Goal: Task Accomplishment & Management: Complete application form

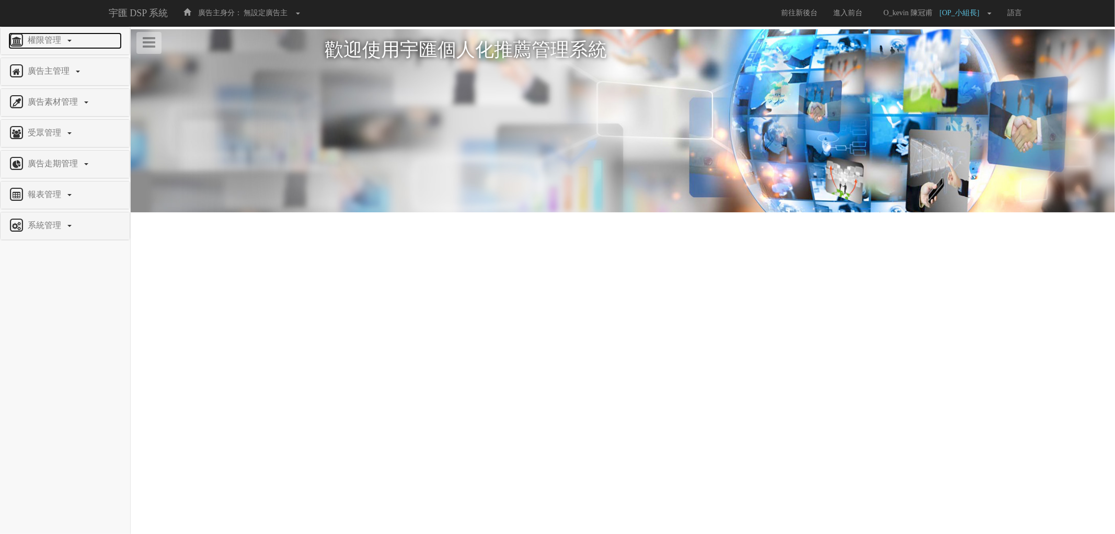
click at [58, 41] on span "權限管理" at bounding box center [45, 40] width 41 height 9
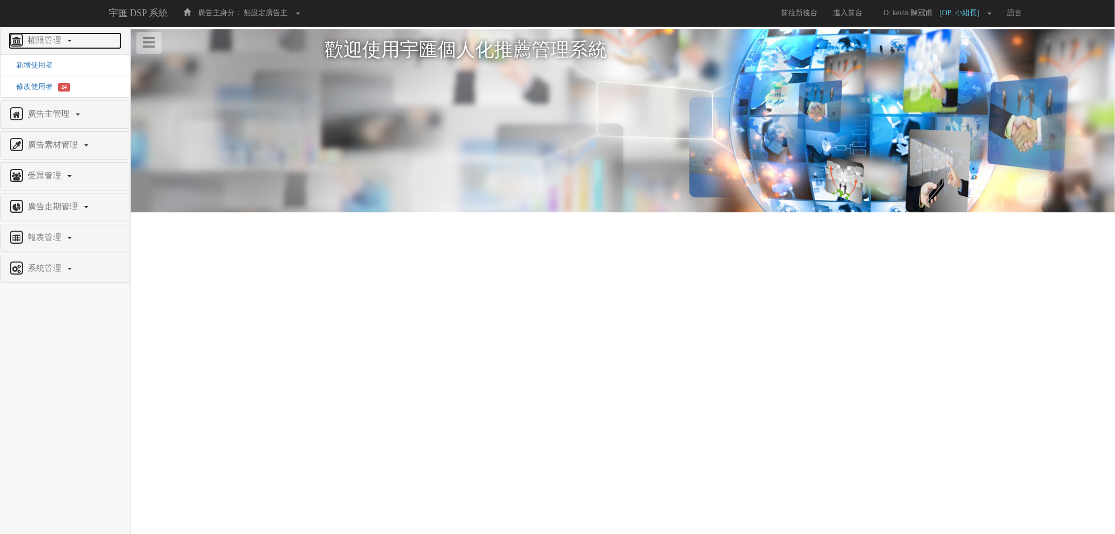
click at [58, 41] on span "權限管理" at bounding box center [45, 40] width 41 height 9
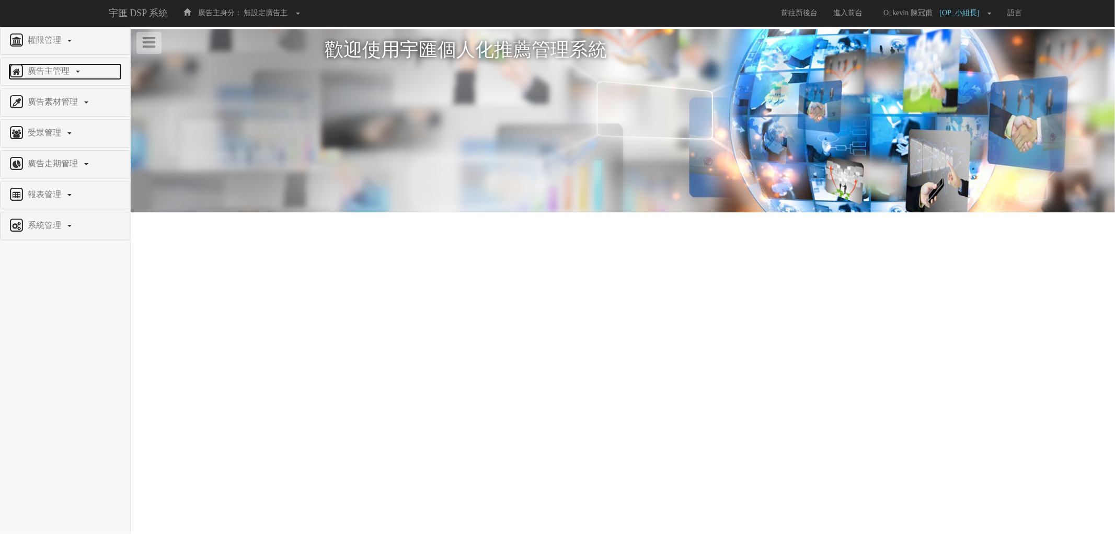
click at [61, 72] on span "廣告主管理" at bounding box center [50, 70] width 50 height 9
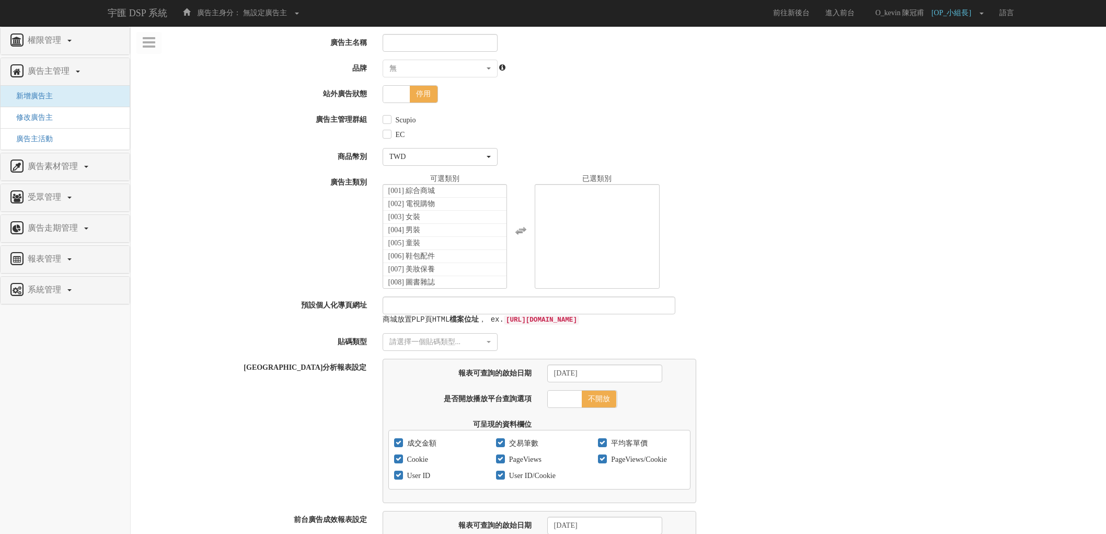
select select
click at [453, 40] on input "廣告主名稱" at bounding box center [440, 43] width 115 height 18
paste input "NT$1,100 NT$7,700 NT$34,100 10/1 10/31"
type input "NT$1,100 NT$7,700 NT$34,100 10/1 10/31"
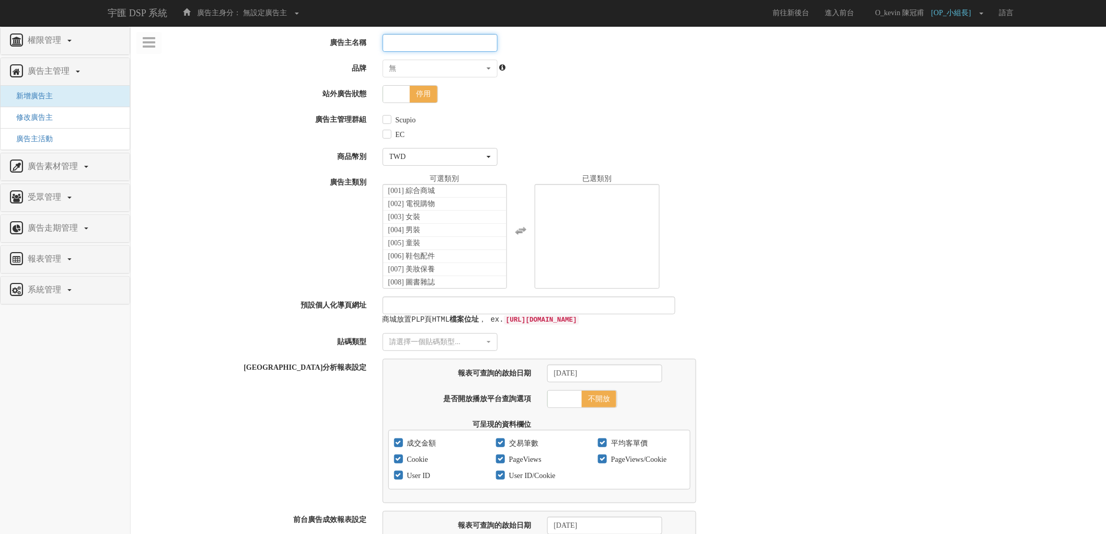
paste input "康寧餐具"
type input "康寧餐具"
click at [393, 122] on label "Scupio" at bounding box center [404, 120] width 23 height 10
click at [389, 122] on input "Scupio" at bounding box center [386, 120] width 7 height 7
checkbox input "true"
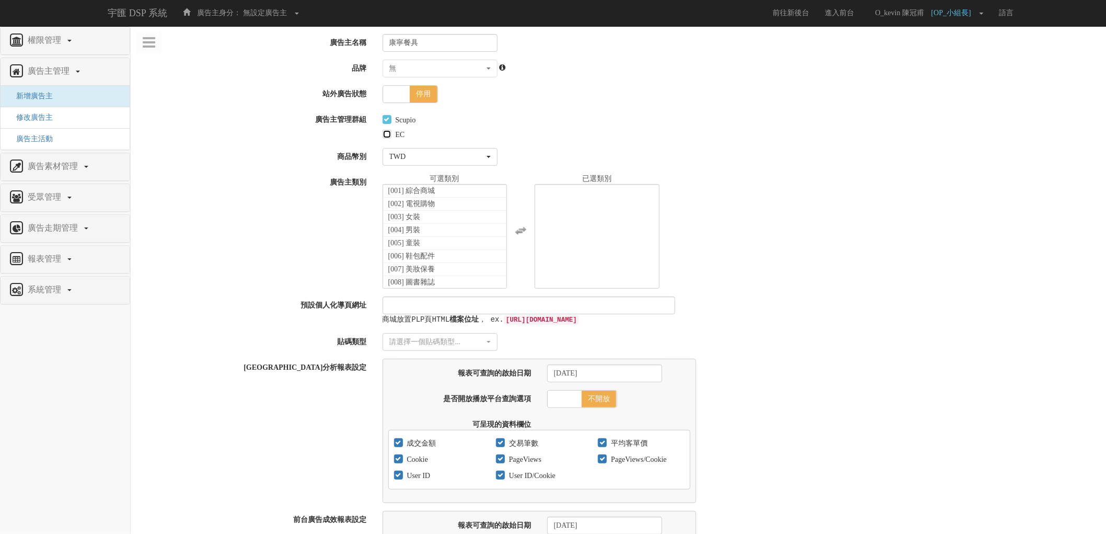
click at [386, 137] on input "EC" at bounding box center [386, 134] width 7 height 7
checkbox input "true"
click at [467, 191] on li "[001] 綜合商城" at bounding box center [445, 191] width 124 height 13
select select "1"
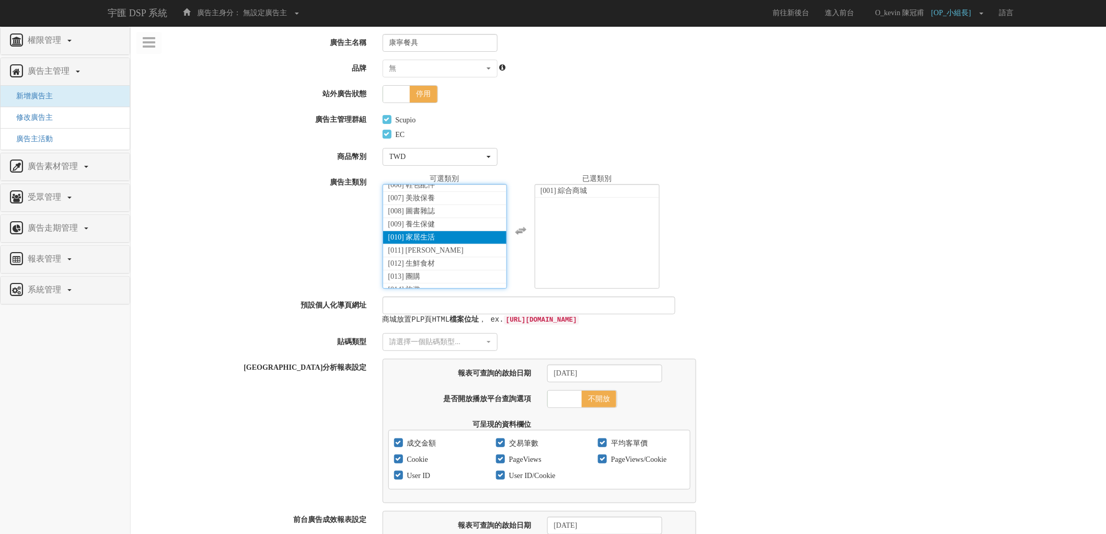
click at [458, 240] on li "[010] 家居生活" at bounding box center [445, 237] width 124 height 13
click at [765, 253] on div "[001] 綜合商城 [002] 電視購物 [003] 女裝 [004] 男裝 [005] 童裝 [006] 鞋包配件 [007] 美妝保養 [008] 圖書…" at bounding box center [741, 231] width 732 height 115
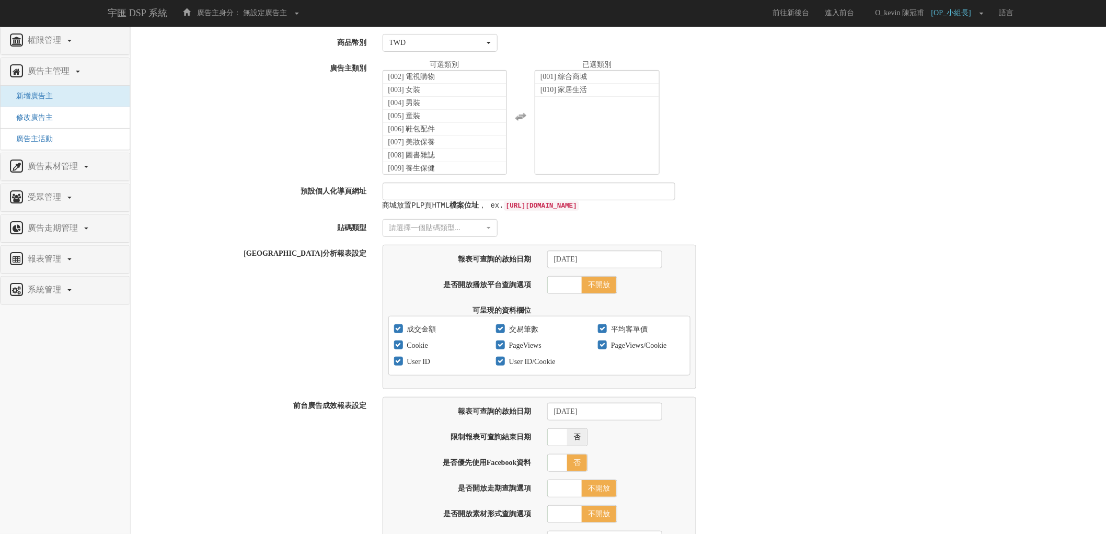
scroll to position [116, 0]
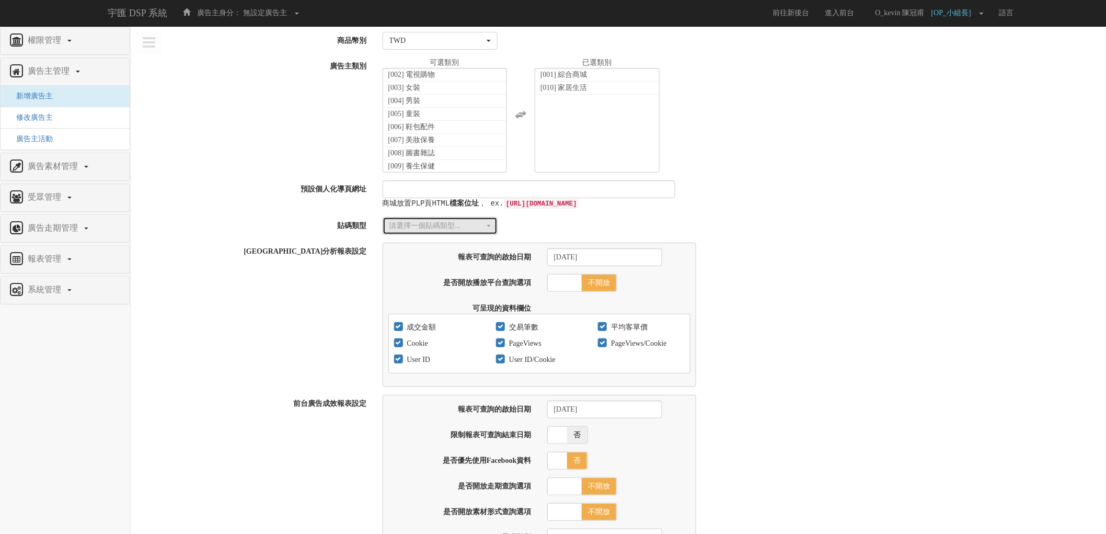
click at [464, 227] on div "請選擇一個貼碼類型..." at bounding box center [436, 226] width 95 height 10
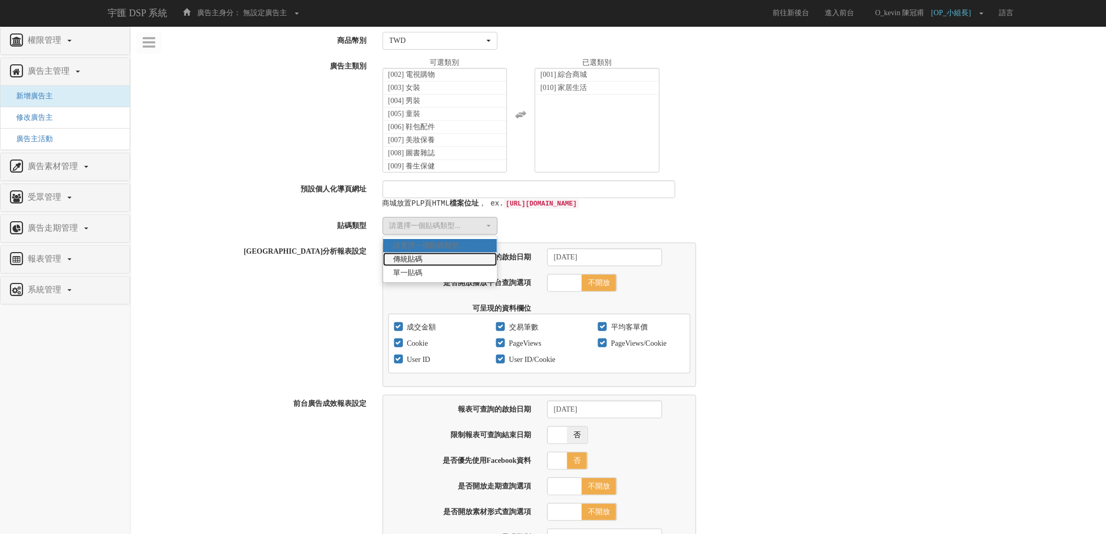
click at [445, 260] on link "傳統貼碼" at bounding box center [440, 259] width 114 height 14
select select "Traditional_Complicate"
click at [733, 242] on form "廣告主名稱 康寧餐具 品牌 無 家樂福 Bridgewell 三多 灣仔碼頭 天地合補 ROASTA 統一麥香 春風 特福 統一滿漢香腸&博客火腿 耐斯 Fr…" at bounding box center [619, 438] width 960 height 1041
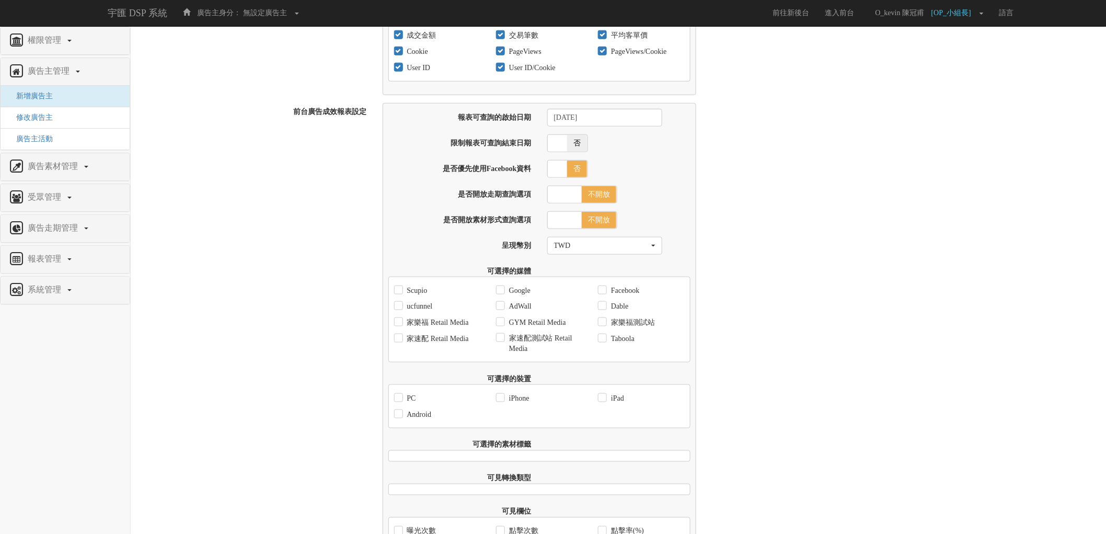
scroll to position [523, 0]
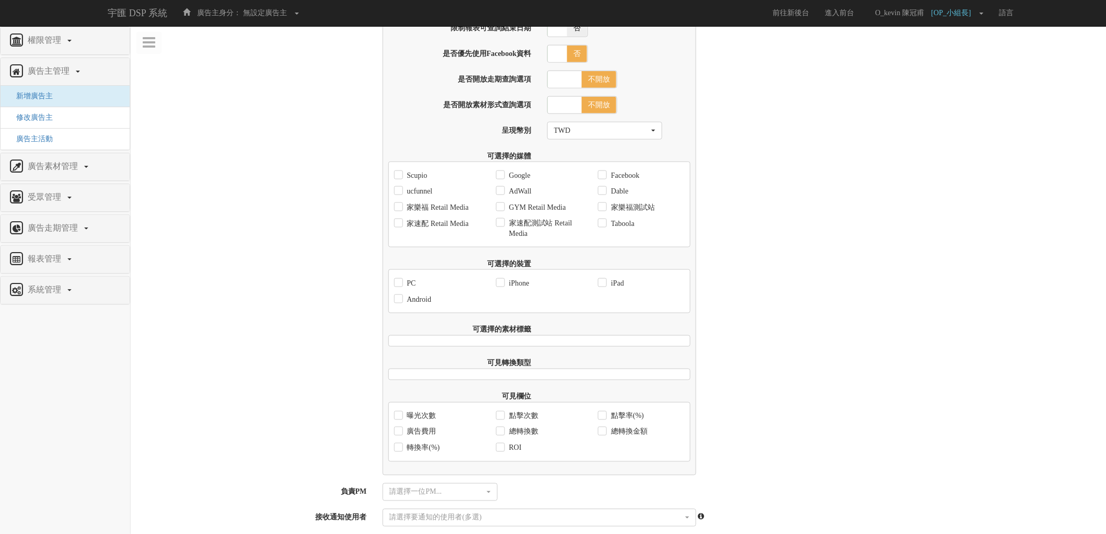
click at [422, 177] on label "Scupio" at bounding box center [416, 175] width 23 height 10
click at [401, 177] on input "Scupio" at bounding box center [397, 175] width 7 height 7
checkbox input "true"
click at [422, 194] on label "ucfunnel" at bounding box center [419, 191] width 28 height 10
click at [401, 194] on input "ucfunnel" at bounding box center [397, 191] width 7 height 7
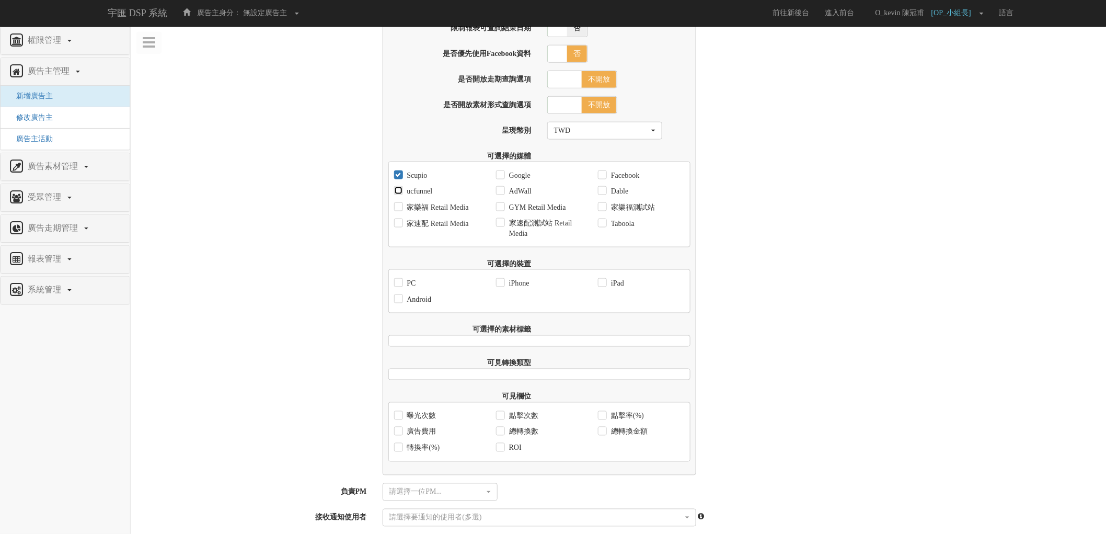
checkbox input "true"
drag, startPoint x: 510, startPoint y: 175, endPoint x: 519, endPoint y: 190, distance: 17.1
click at [510, 178] on label "Google" at bounding box center [519, 175] width 24 height 10
click at [503, 178] on input "Google" at bounding box center [499, 175] width 7 height 7
checkbox input "true"
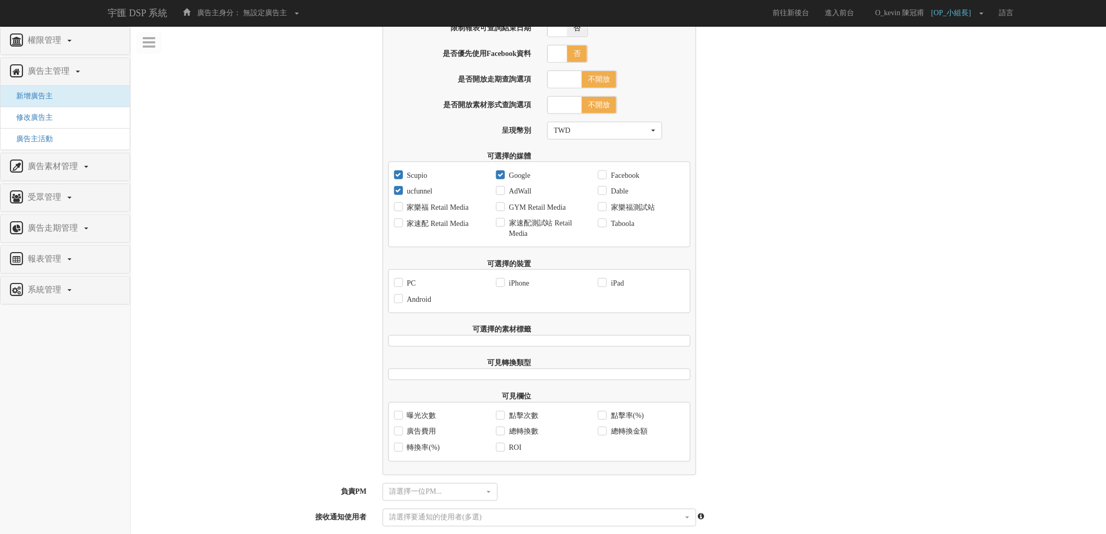
click at [526, 196] on label "AdWall" at bounding box center [519, 191] width 25 height 10
click at [503, 195] on input "AdWall" at bounding box center [499, 191] width 7 height 7
checkbox input "true"
click at [628, 181] on label "Facebook" at bounding box center [624, 175] width 31 height 10
click at [605, 179] on input "Facebook" at bounding box center [601, 175] width 7 height 7
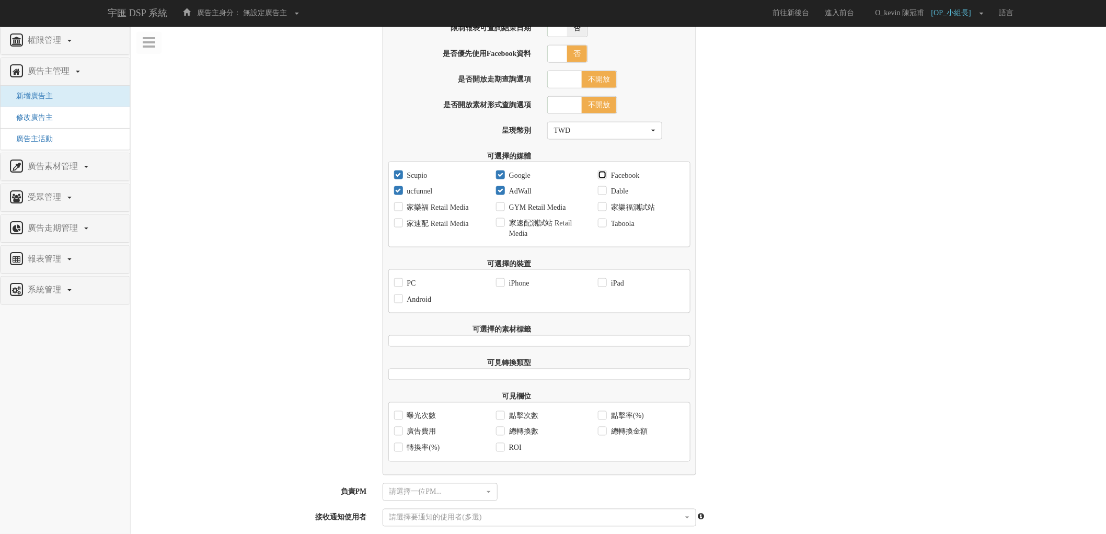
checkbox input "true"
click at [624, 197] on label "Dable" at bounding box center [619, 191] width 20 height 10
click at [605, 195] on input "Dable" at bounding box center [601, 191] width 7 height 7
checkbox input "true"
click at [620, 229] on label "Taboola" at bounding box center [622, 224] width 26 height 10
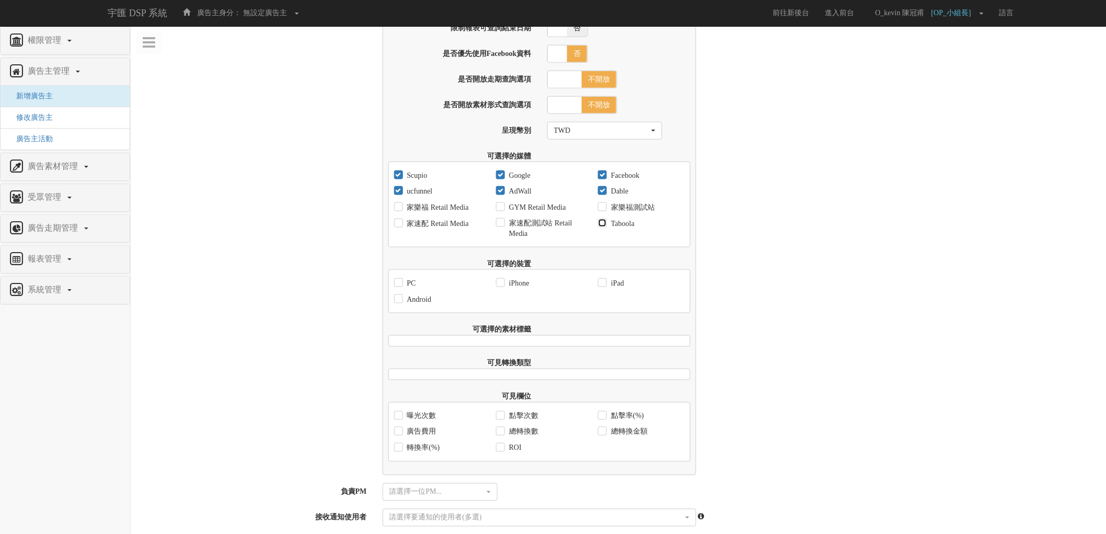
click at [605, 227] on input "Taboola" at bounding box center [601, 223] width 7 height 7
checkbox input "true"
click at [397, 283] on div "PC" at bounding box center [405, 283] width 22 height 16
click at [405, 301] on label "Android" at bounding box center [418, 299] width 27 height 10
click at [401, 301] on input "Android" at bounding box center [397, 299] width 7 height 7
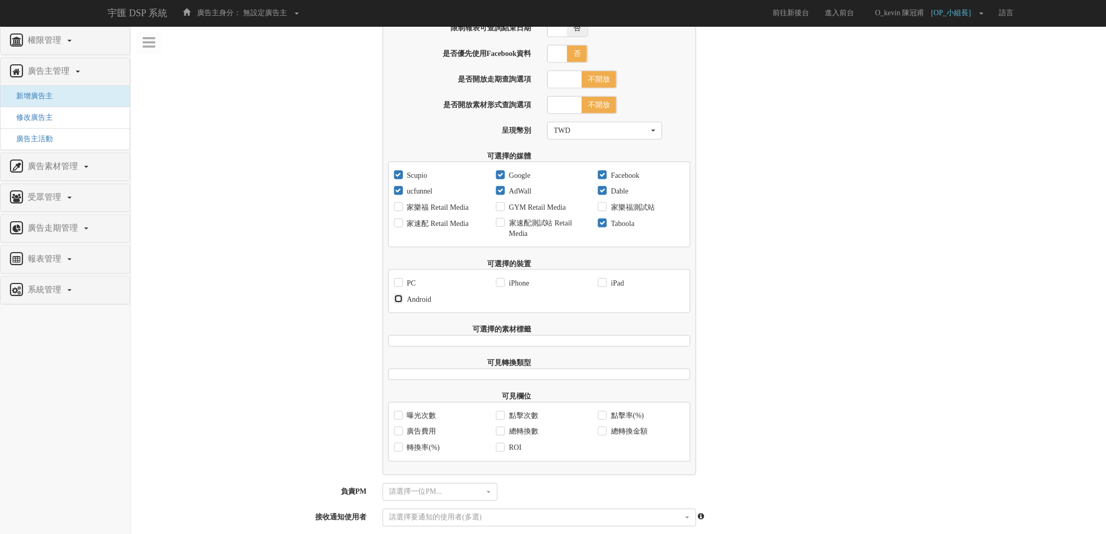
checkbox input "true"
click at [412, 285] on label "PC" at bounding box center [411, 283] width 12 height 10
click at [401, 285] on input "PC" at bounding box center [397, 283] width 7 height 7
checkbox input "true"
click at [520, 289] on label "iPhone" at bounding box center [518, 283] width 23 height 10
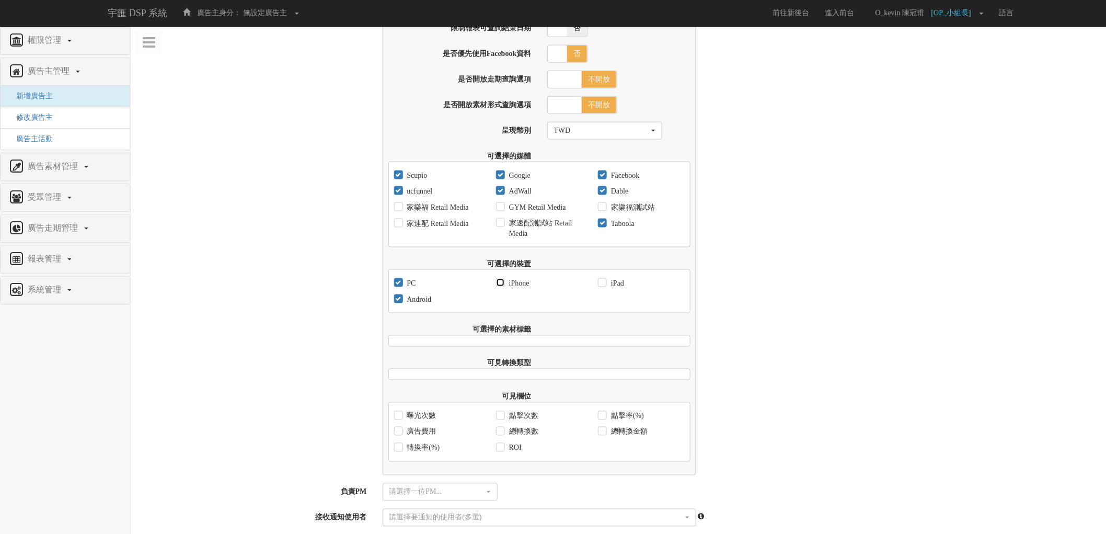
click at [503, 286] on input "iPhone" at bounding box center [499, 283] width 7 height 7
checkbox input "true"
click at [618, 289] on label "iPad" at bounding box center [617, 283] width 16 height 10
click at [605, 286] on input "iPad" at bounding box center [601, 283] width 7 height 7
checkbox input "true"
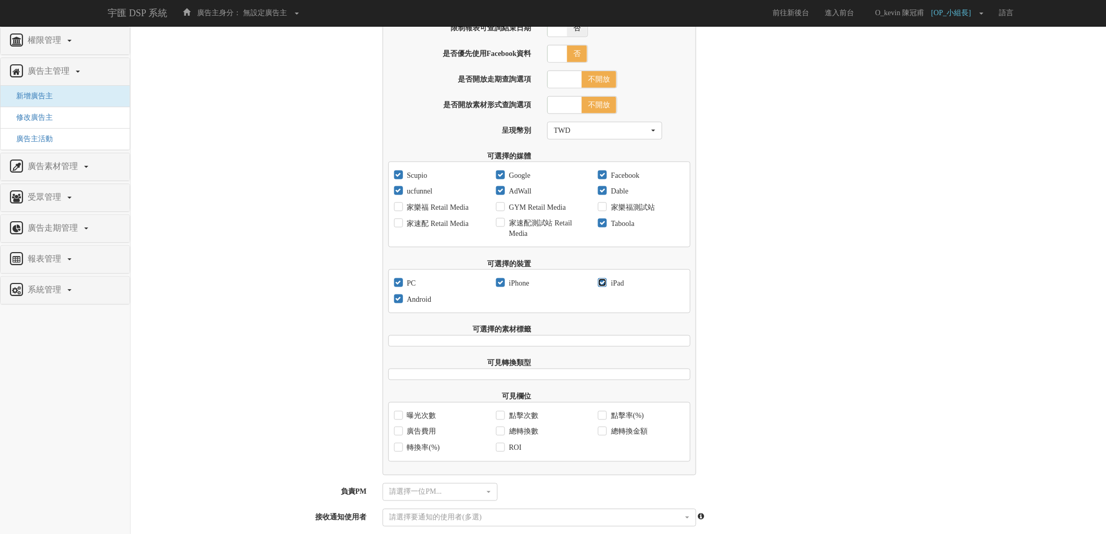
scroll to position [568, 0]
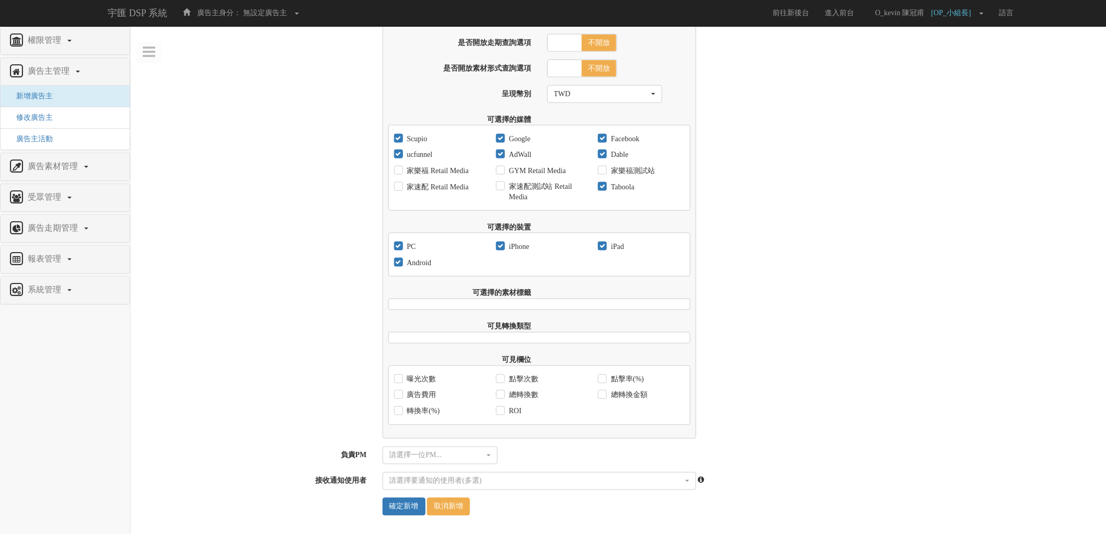
click at [424, 374] on label "曝光次數" at bounding box center [421, 379] width 32 height 10
click at [401, 376] on input "曝光次數" at bounding box center [397, 379] width 7 height 7
checkbox input "true"
click at [417, 391] on label "廣告費用" at bounding box center [421, 395] width 32 height 10
click at [401, 392] on input "廣告費用" at bounding box center [397, 395] width 7 height 7
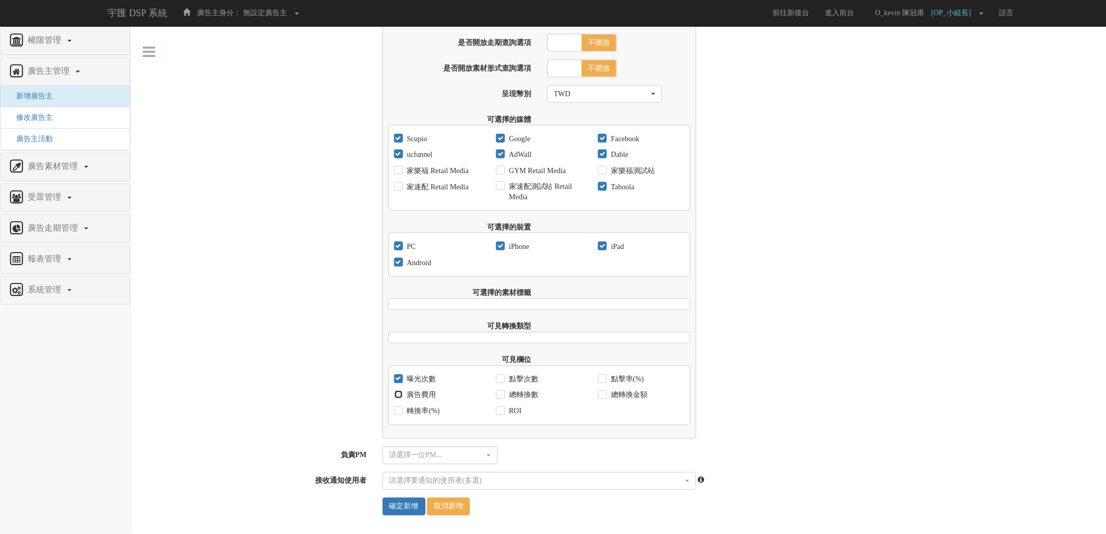
checkbox input "true"
drag, startPoint x: 415, startPoint y: 412, endPoint x: 453, endPoint y: 415, distance: 37.8
click at [416, 412] on label "轉換率(%)" at bounding box center [423, 411] width 36 height 10
click at [401, 412] on input "轉換率(%)" at bounding box center [397, 411] width 7 height 7
checkbox input "true"
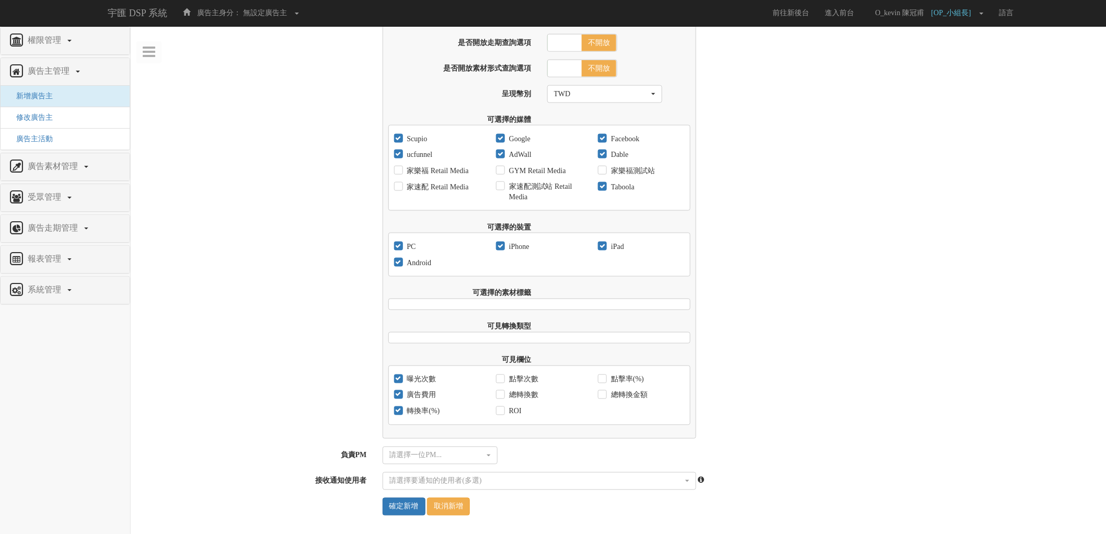
click at [509, 411] on label "ROI" at bounding box center [514, 411] width 15 height 10
click at [503, 411] on input "ROI" at bounding box center [499, 411] width 7 height 7
checkbox input "true"
click at [514, 395] on label "總轉換數" at bounding box center [523, 395] width 32 height 10
click at [503, 395] on input "總轉換數" at bounding box center [499, 395] width 7 height 7
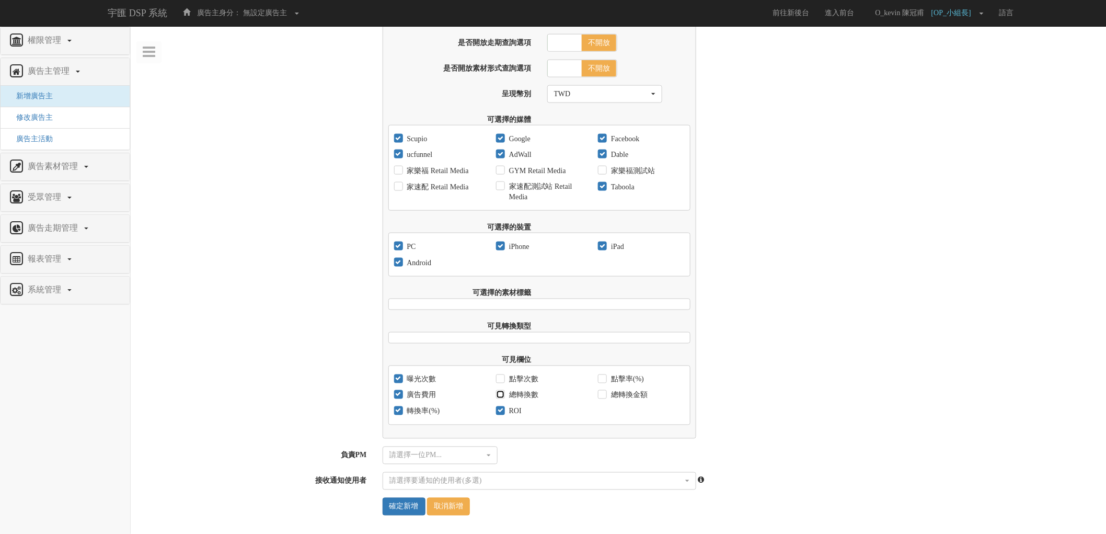
checkbox input "true"
click at [523, 378] on label "點擊次數" at bounding box center [523, 379] width 32 height 10
click at [503, 378] on input "點擊次數" at bounding box center [499, 379] width 7 height 7
checkbox input "true"
click at [619, 374] on label "點擊率(%)" at bounding box center [627, 379] width 36 height 10
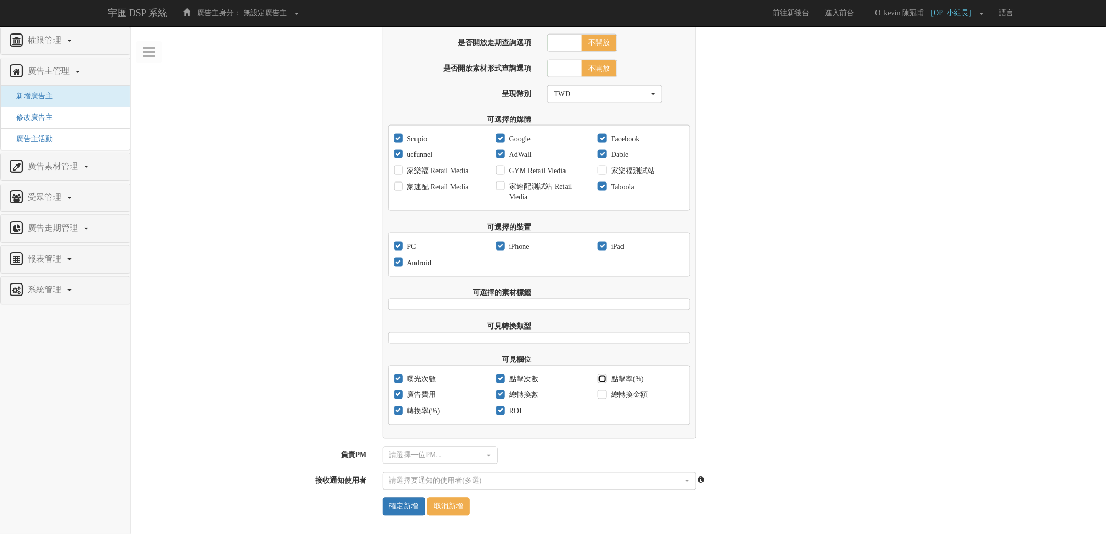
click at [605, 376] on input "點擊率(%)" at bounding box center [601, 379] width 7 height 7
checkbox input "true"
click at [622, 392] on label "總轉換金額" at bounding box center [628, 395] width 39 height 10
click at [605, 392] on input "總轉換金額" at bounding box center [601, 395] width 7 height 7
checkbox input "true"
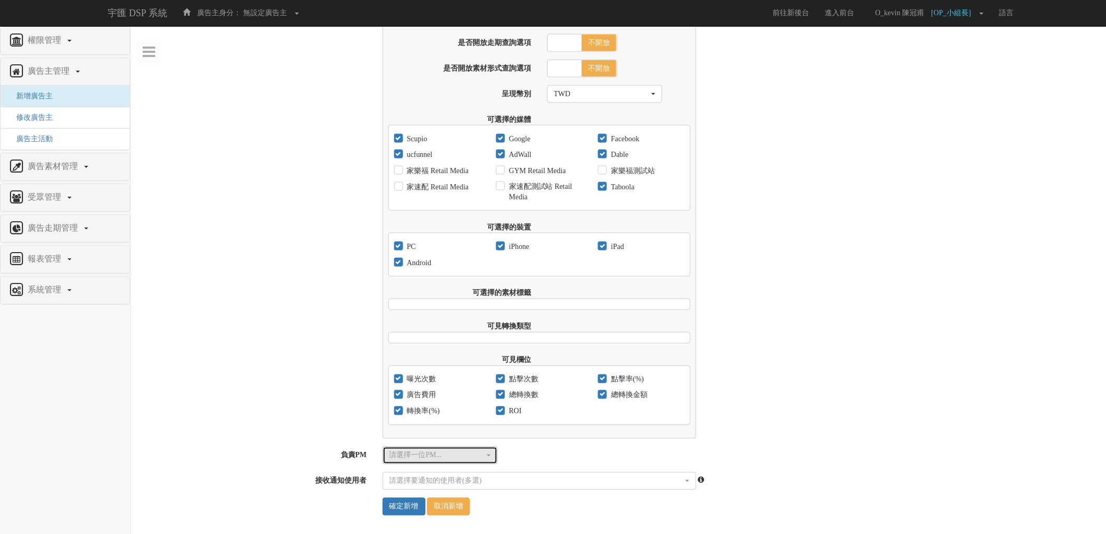
click at [451, 455] on div "請選擇一位PM..." at bounding box center [436, 455] width 95 height 10
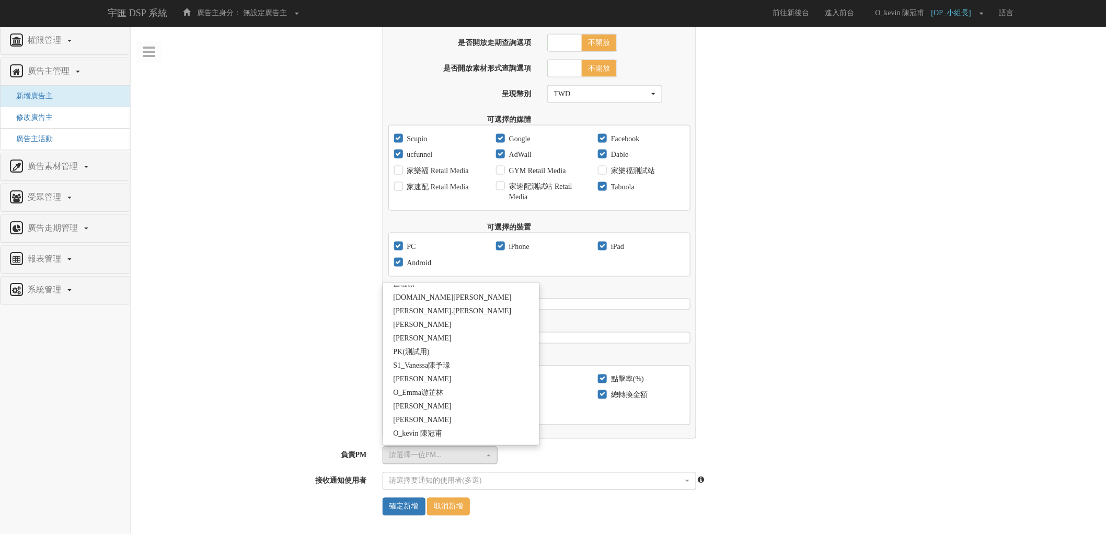
scroll to position [348, 0]
click at [428, 432] on span "O_kevin 陳冠甫" at bounding box center [418, 433] width 49 height 10
select select "4370cfb7-bc11-4f13-8f82-c305b7b35942"
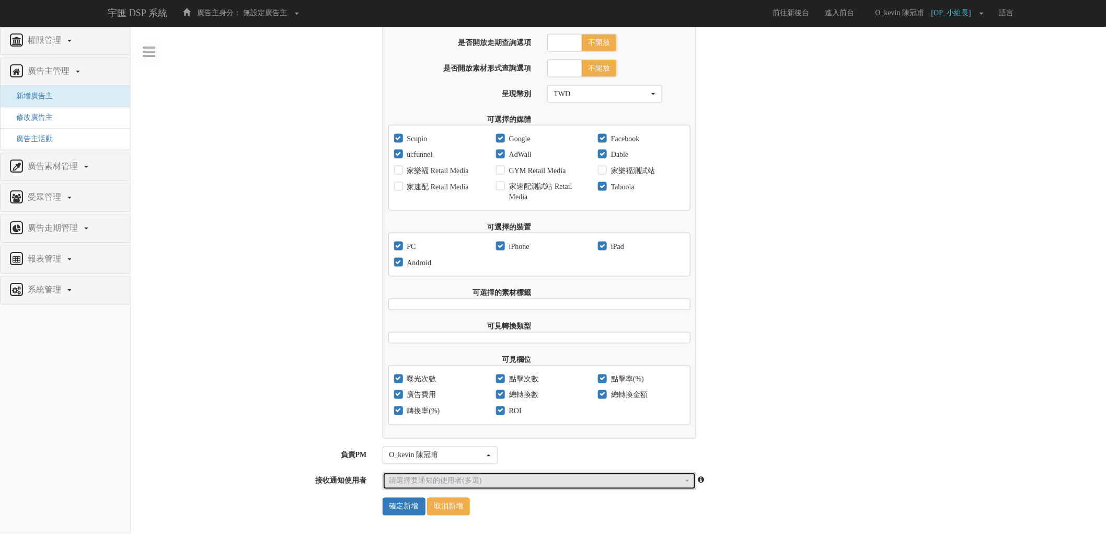
click at [442, 480] on div "請選擇要通知的使用者(多選)" at bounding box center [536, 481] width 294 height 10
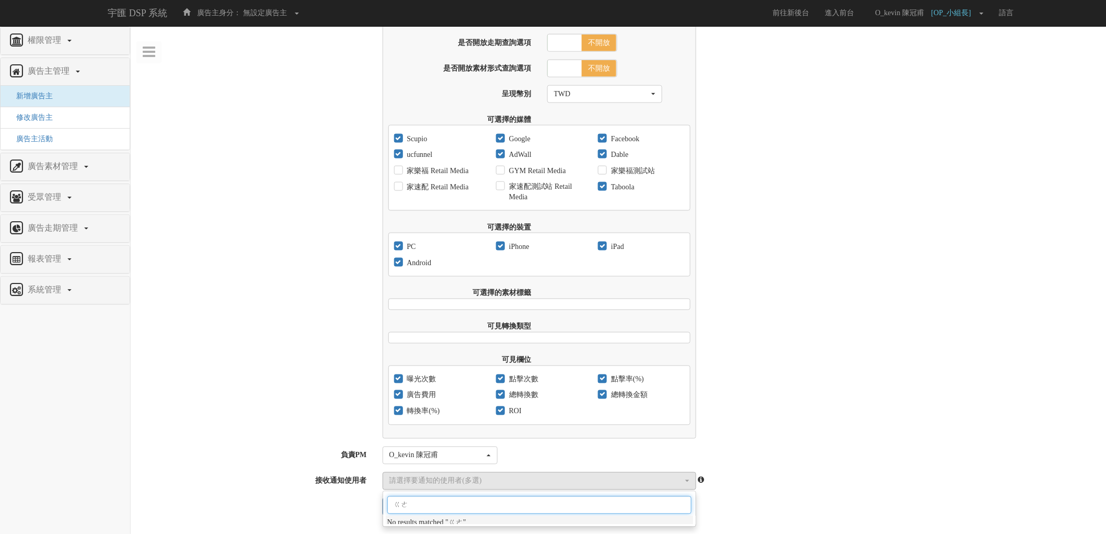
type input "ㄍ"
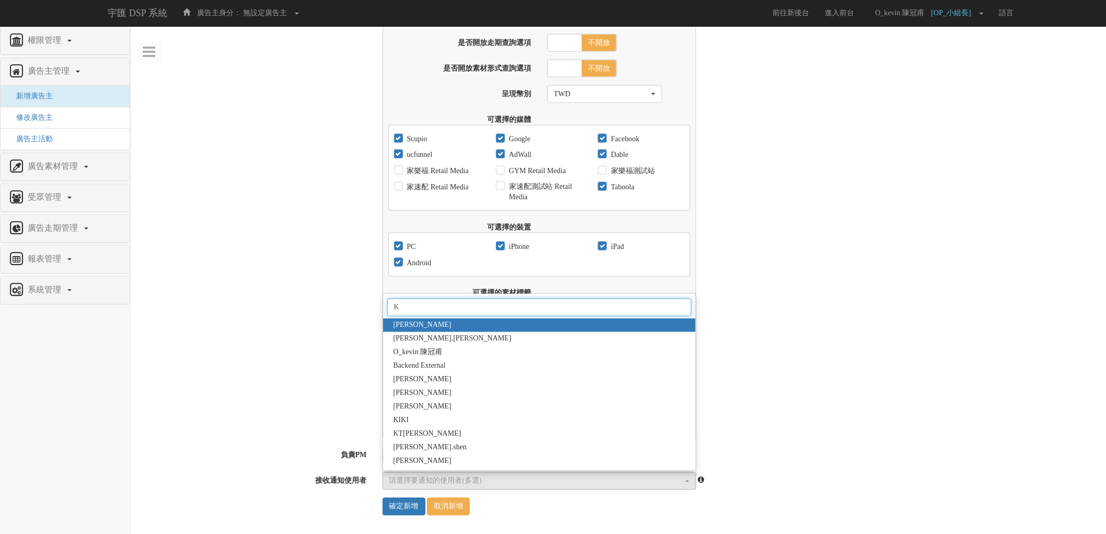
type input "KE"
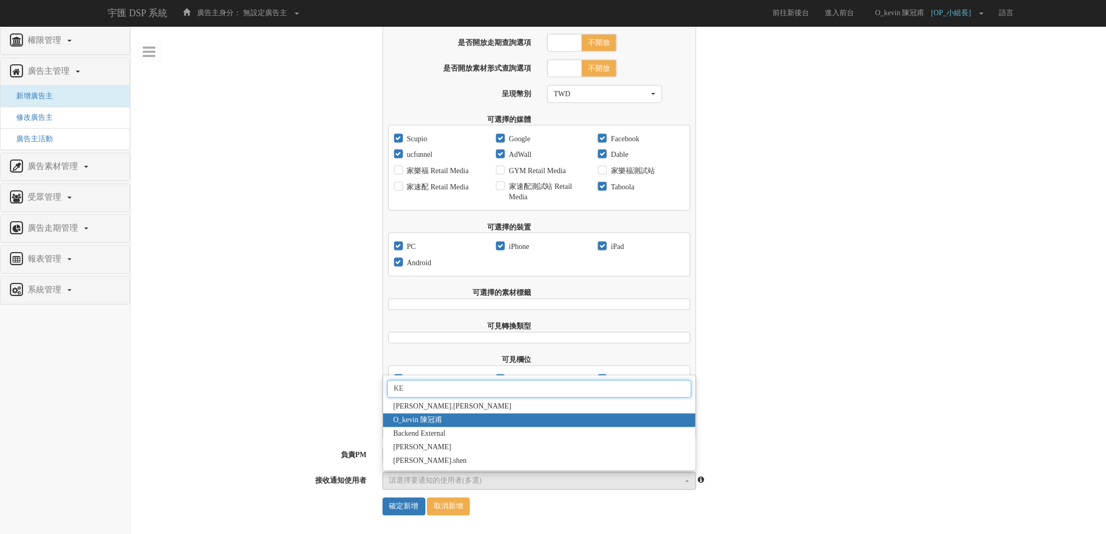
select select "4370cfb7-bc11-4f13-8f82-c305b7b35942"
type input "KE"
click at [425, 422] on span "O_kevin 陳冠甫" at bounding box center [418, 420] width 49 height 10
select select
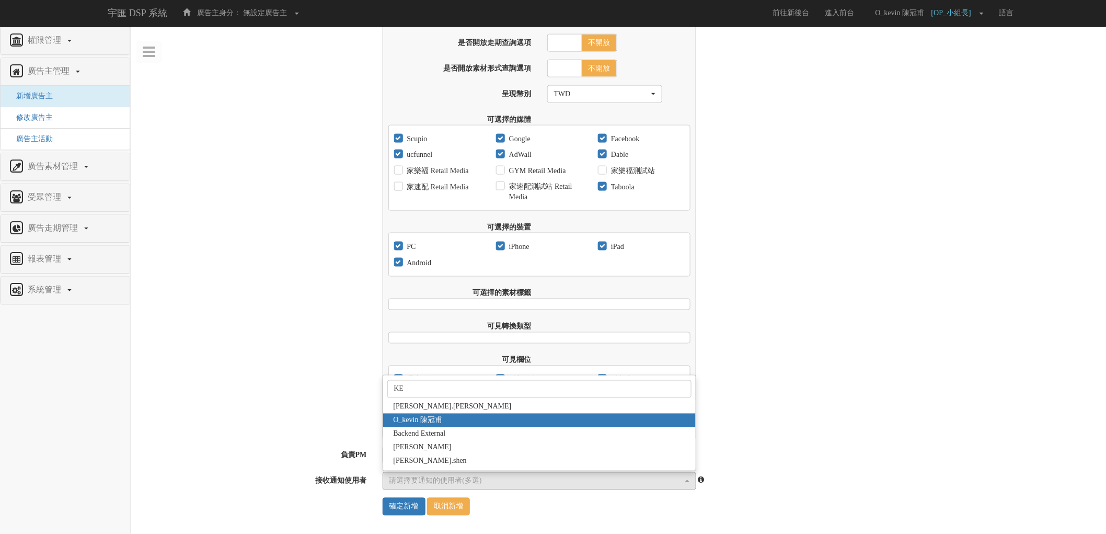
click at [295, 420] on div "前台廣告成效報表設定 報表可查詢的啟始日期 2017-09-01 限制報表可查詢結束日期 是 否 報表可查詢的結束日期 是否優先使用Facebook資料 是 …" at bounding box center [618, 194] width 975 height 487
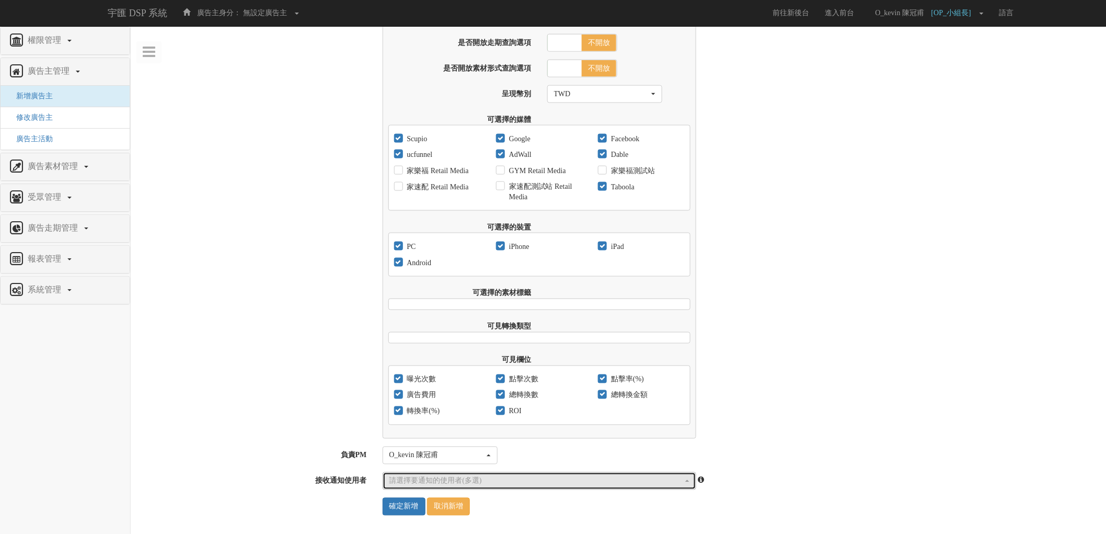
click at [433, 474] on button "請選擇要通知的使用者(多選)" at bounding box center [540, 481] width 314 height 18
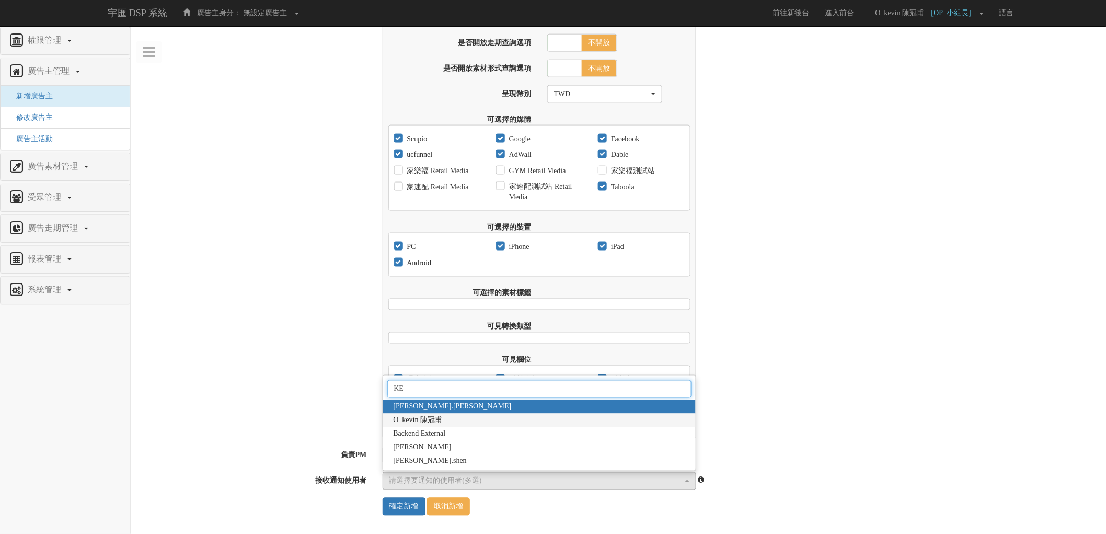
type input "KE"
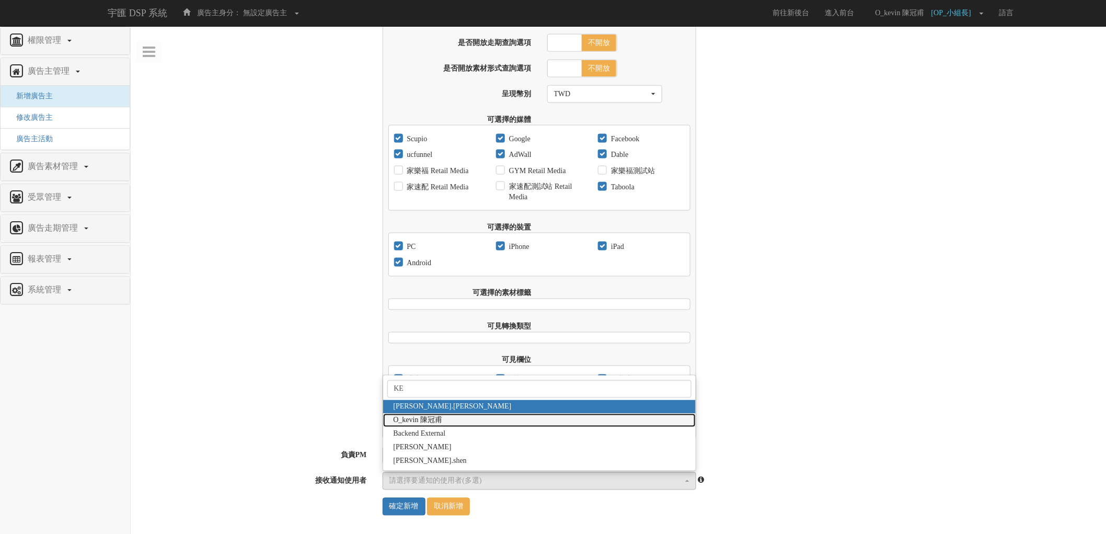
click at [497, 423] on link "O_kevin 陳冠甫" at bounding box center [539, 421] width 313 height 14
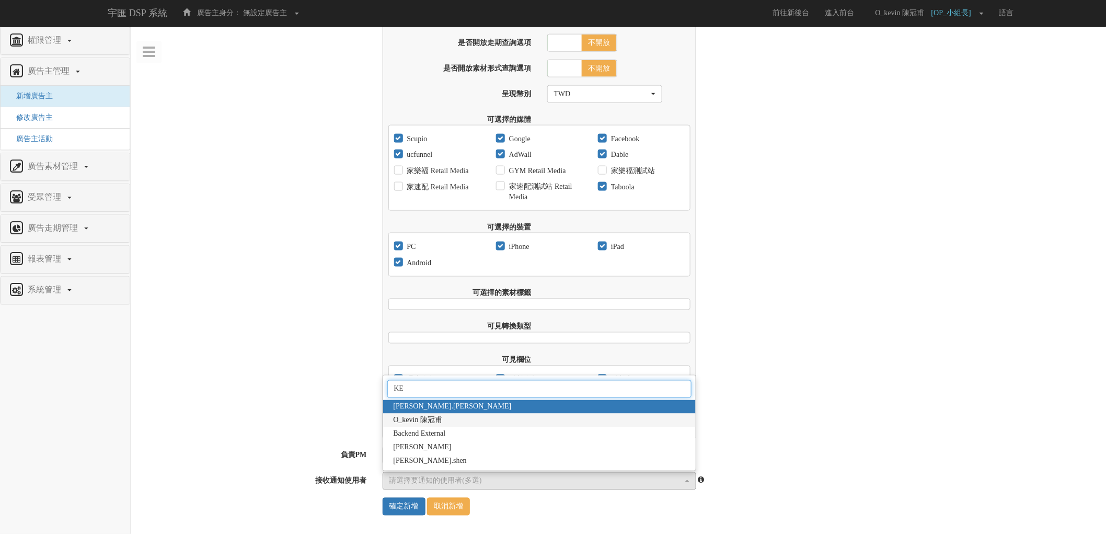
select select "4370cfb7-bc11-4f13-8f82-c305b7b35942"
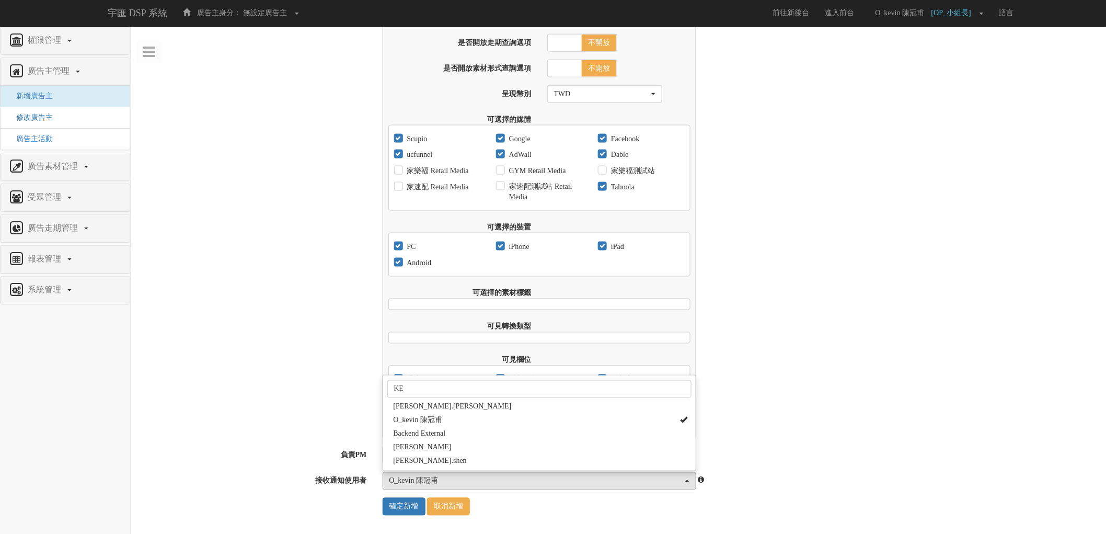
click at [828, 418] on div "報表可查詢的啟始日期 2017-09-01 限制報表可查詢結束日期 是 否 報表可查詢的結束日期 是否優先使用Facebook資料 是 否 是否開放走期查詢選…" at bounding box center [741, 194] width 732 height 487
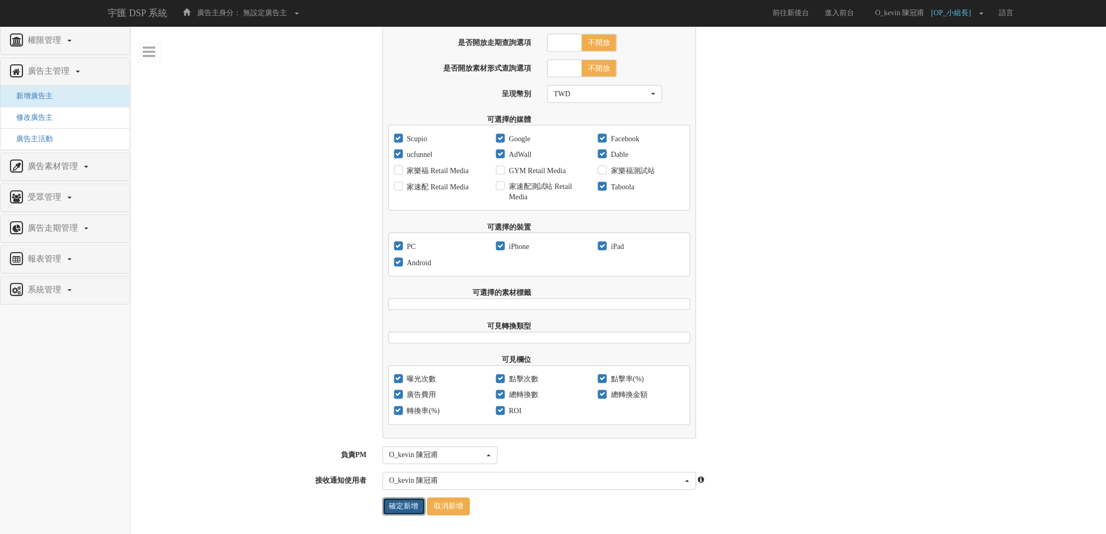
click at [404, 510] on input "確定新增" at bounding box center [404, 507] width 43 height 18
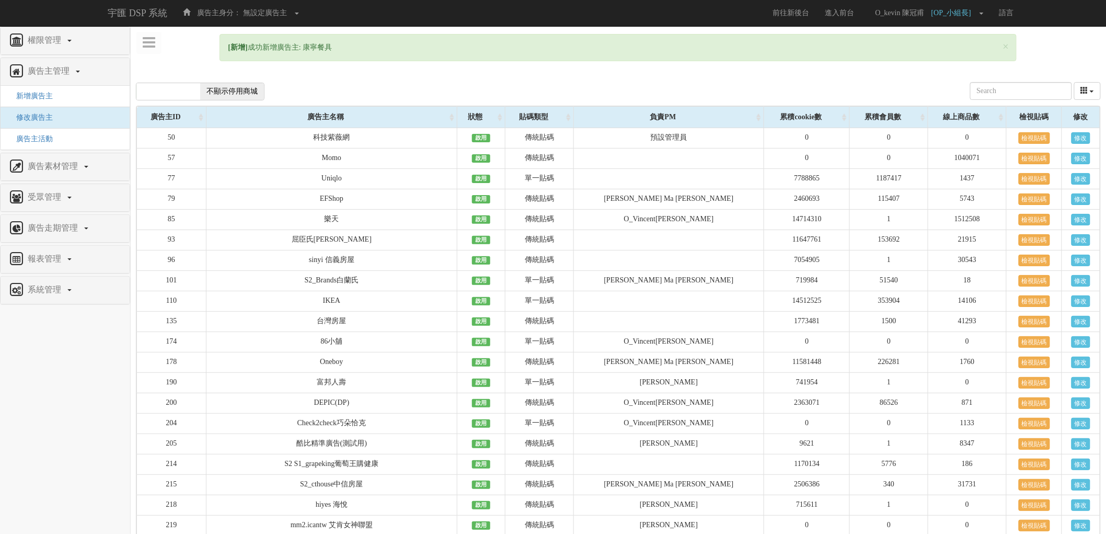
copy div "康寧餐具"
drag, startPoint x: 306, startPoint y: 46, endPoint x: 337, endPoint y: 49, distance: 31.5
click at [337, 49] on div "× [新增] 成功新增廣告主: 康寧餐具" at bounding box center [618, 47] width 797 height 27
